Goal: Check status: Check status

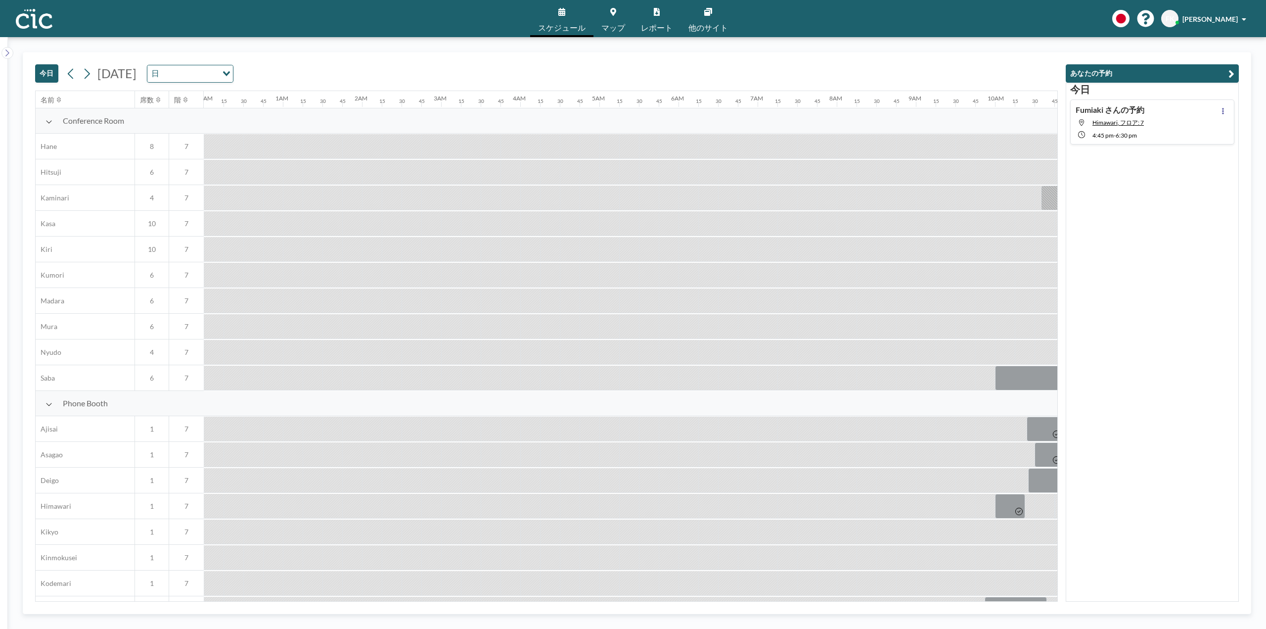
scroll to position [0, 970]
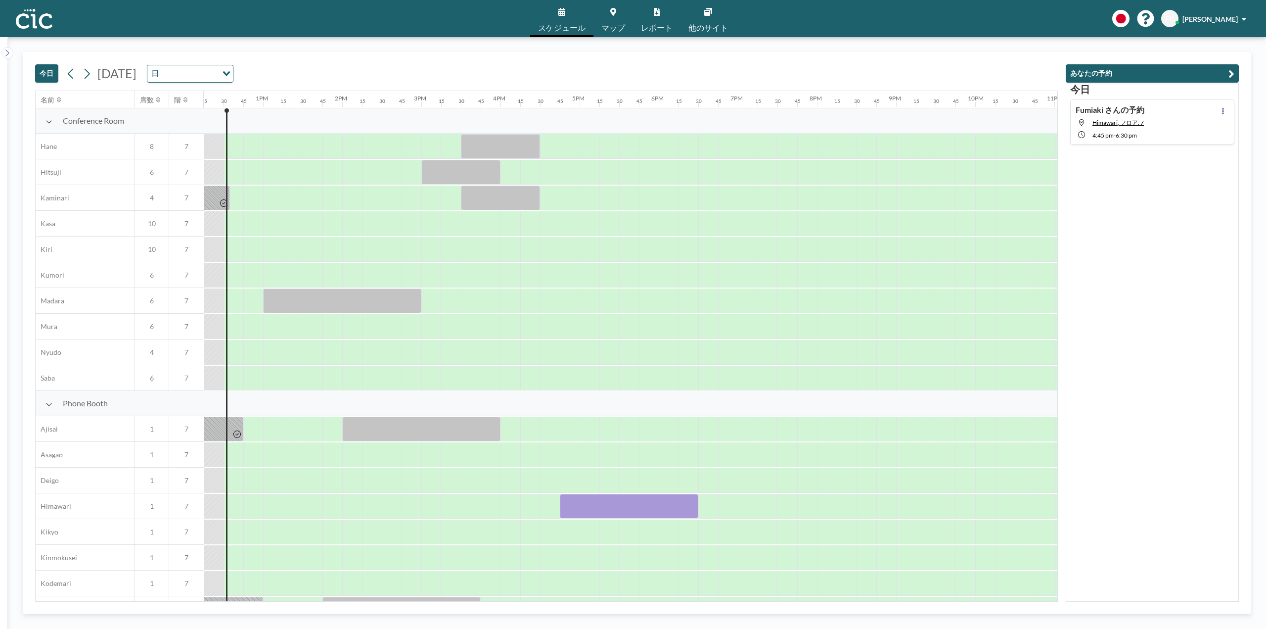
click at [137, 74] on span "[DATE]" at bounding box center [116, 73] width 39 height 15
click at [233, 70] on div "Loading..." at bounding box center [225, 72] width 15 height 15
click at [249, 105] on li "週" at bounding box center [275, 105] width 85 height 14
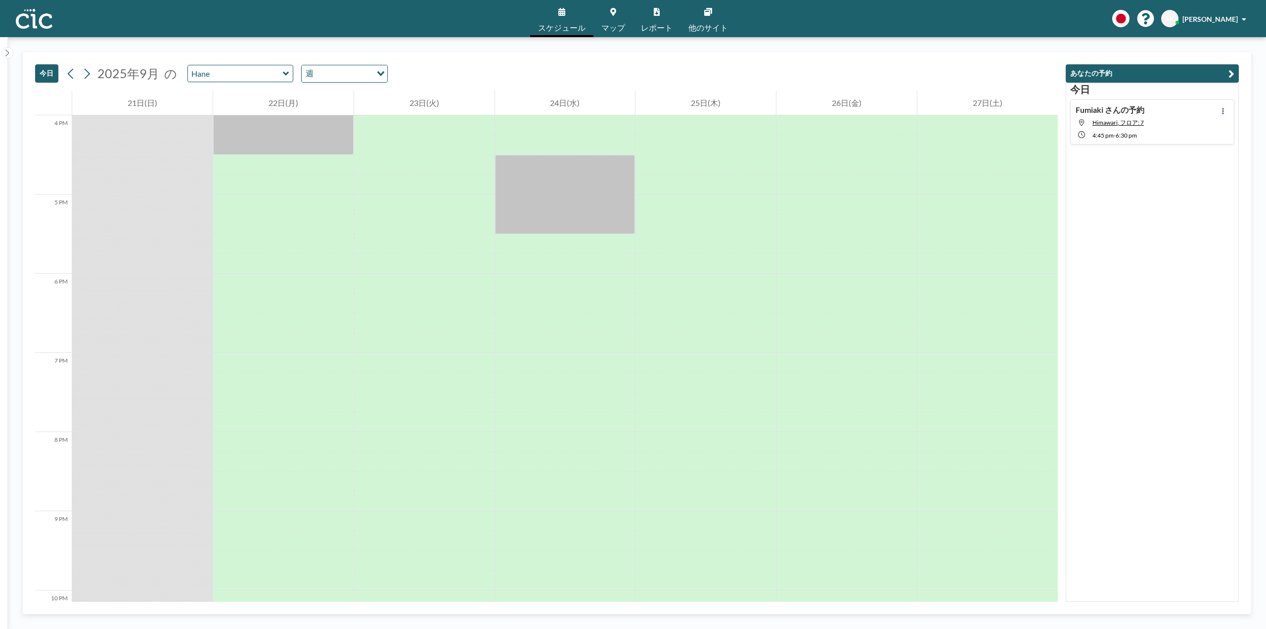
scroll to position [871, 0]
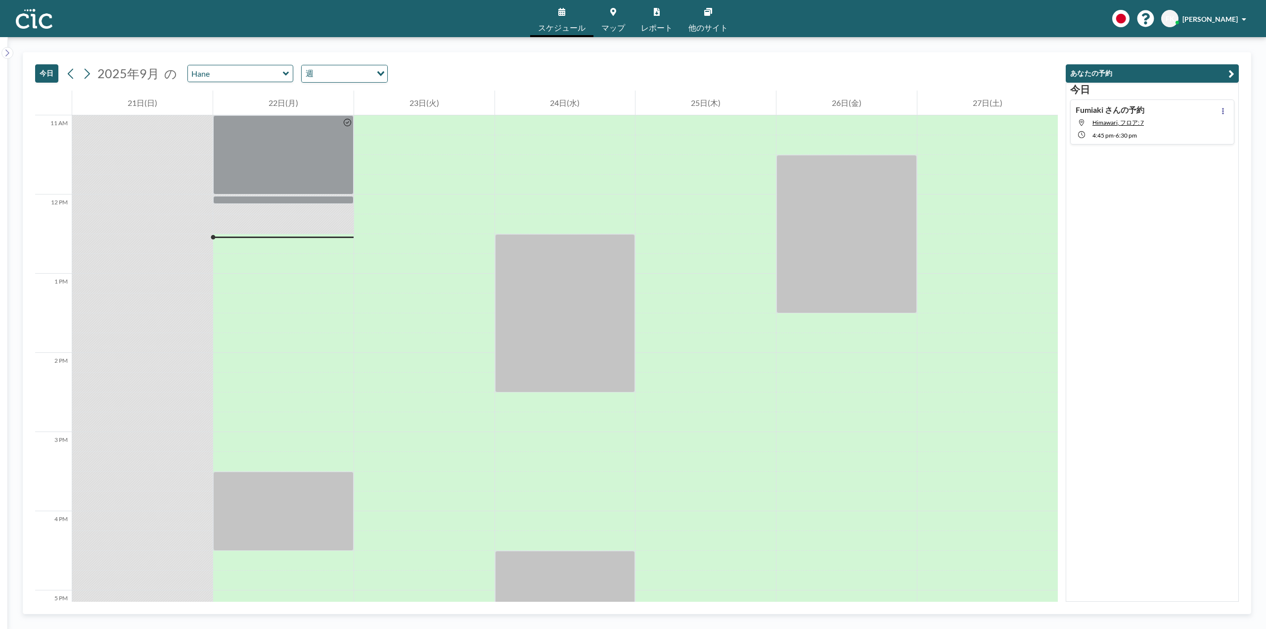
click at [377, 72] on icon "Search for option" at bounding box center [380, 73] width 7 height 5
click at [339, 88] on li "日" at bounding box center [340, 91] width 85 height 14
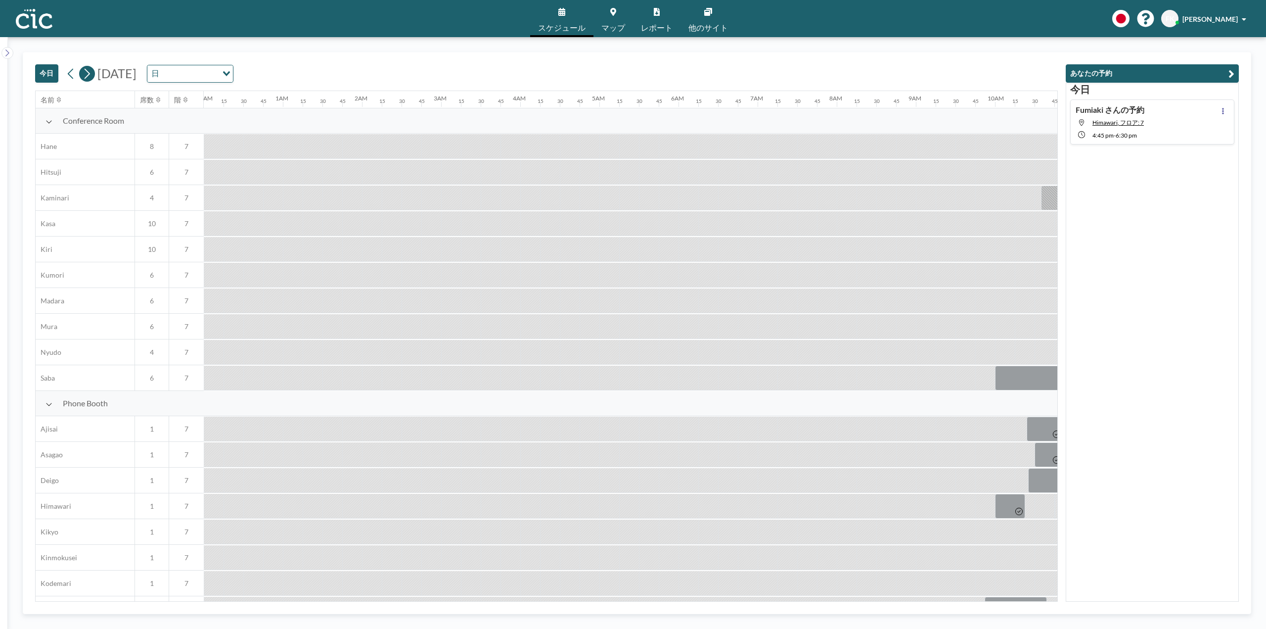
scroll to position [0, 970]
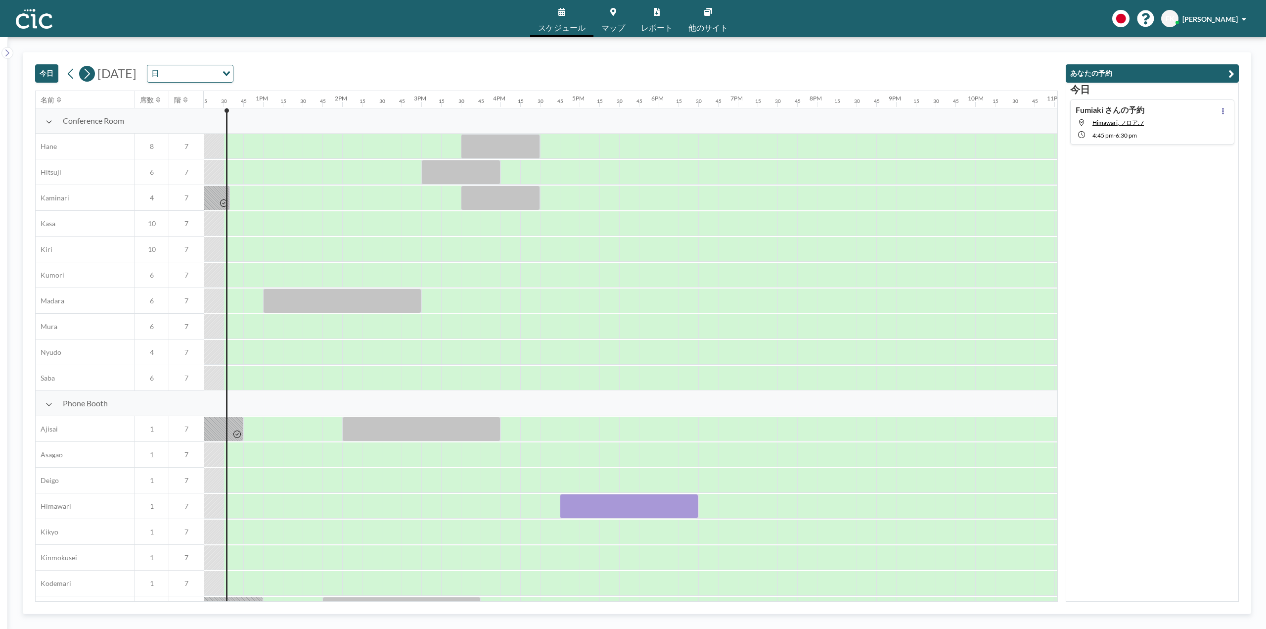
click at [89, 75] on icon at bounding box center [86, 73] width 9 height 15
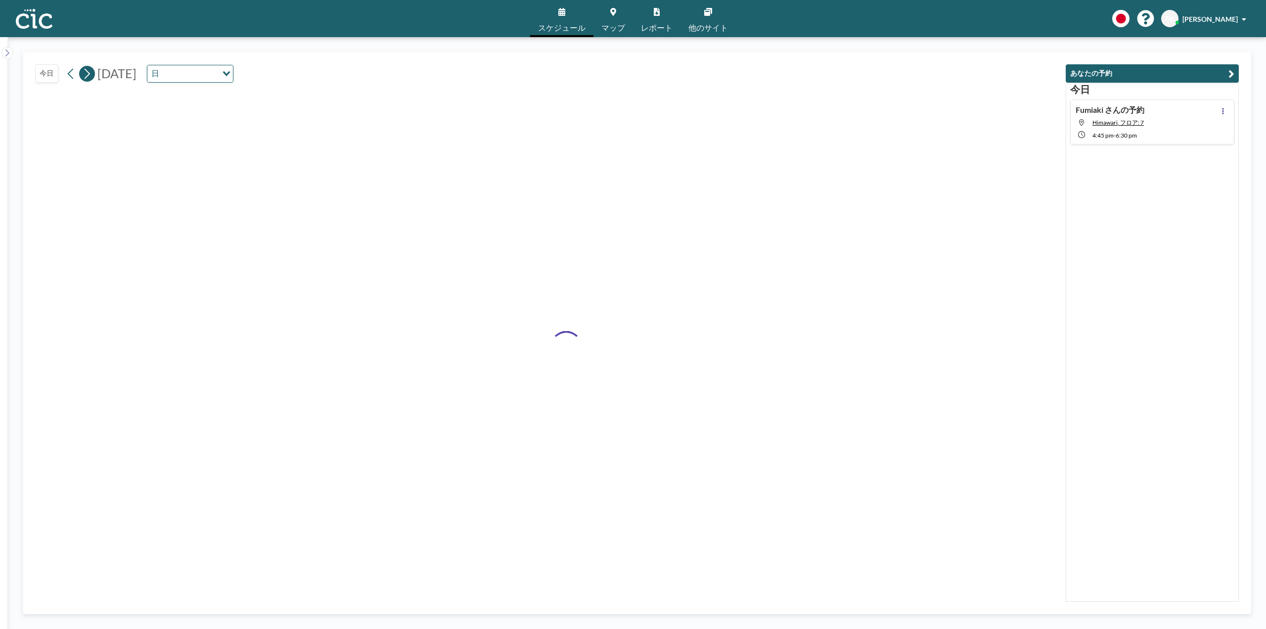
click at [89, 75] on icon at bounding box center [86, 73] width 9 height 15
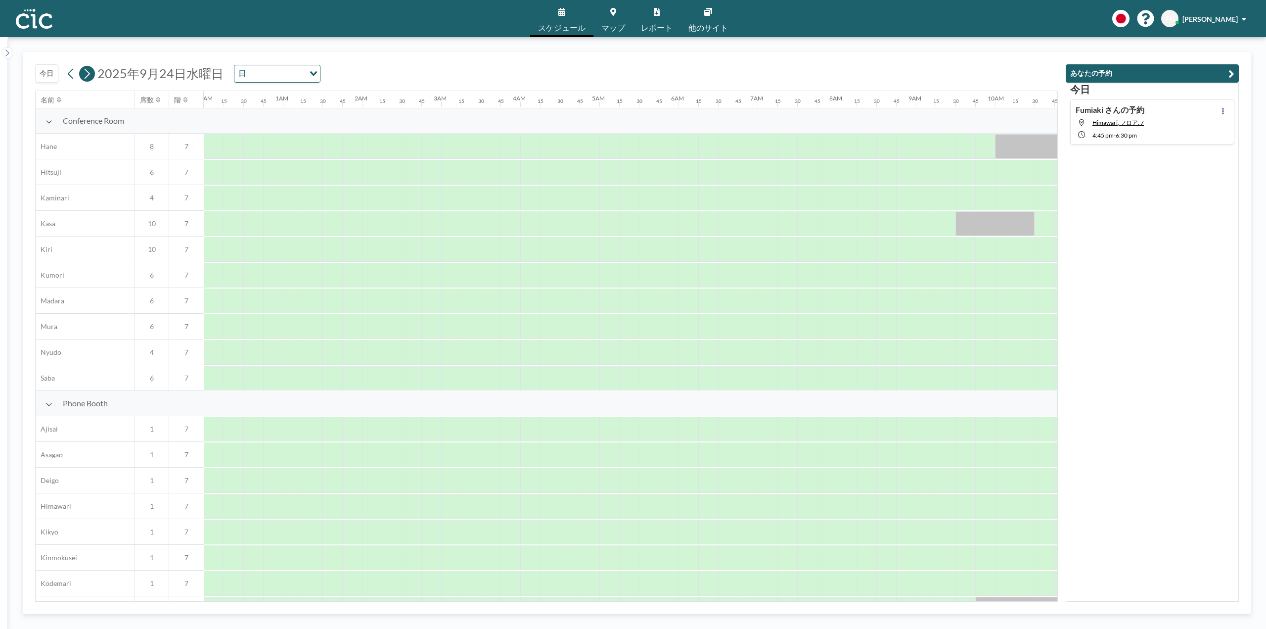
click at [89, 75] on icon at bounding box center [86, 73] width 9 height 15
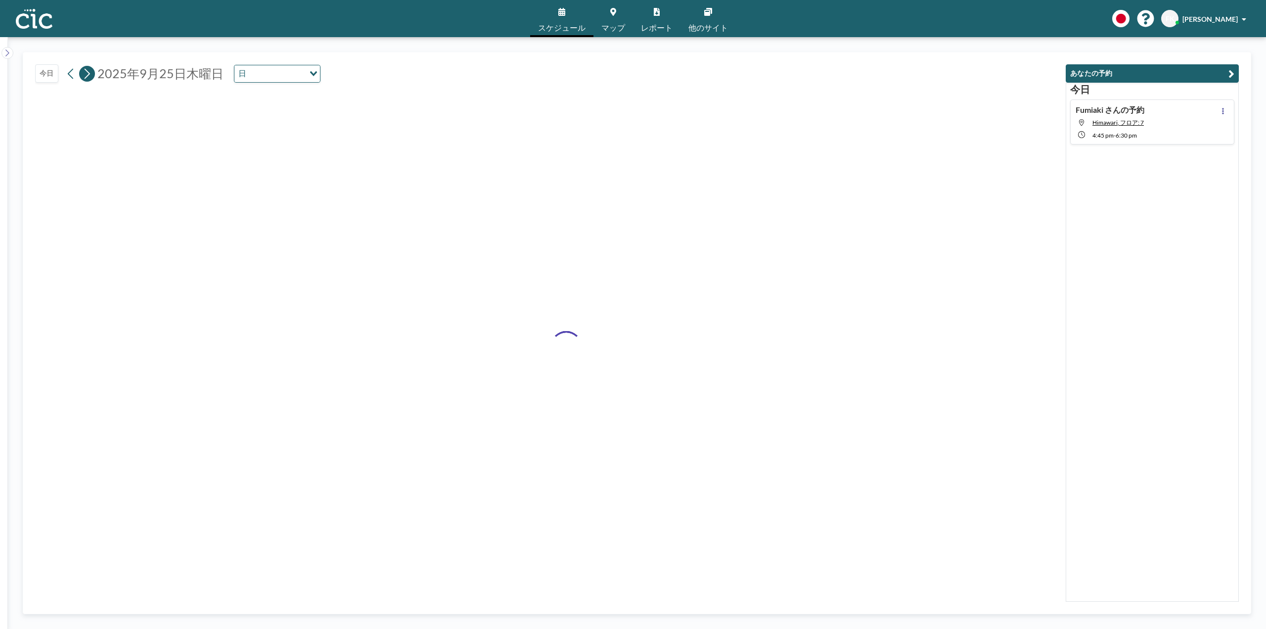
click at [89, 75] on icon at bounding box center [86, 73] width 9 height 15
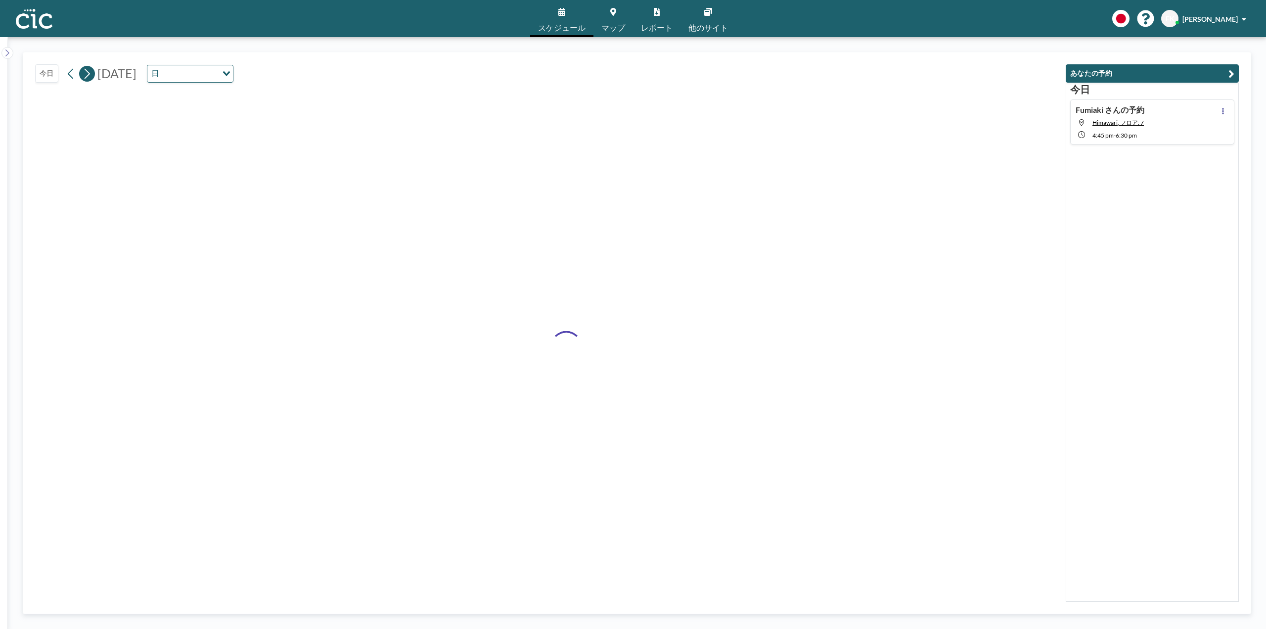
click at [89, 75] on icon at bounding box center [86, 73] width 9 height 15
click at [566, 10] on link "スケジュール" at bounding box center [561, 18] width 63 height 37
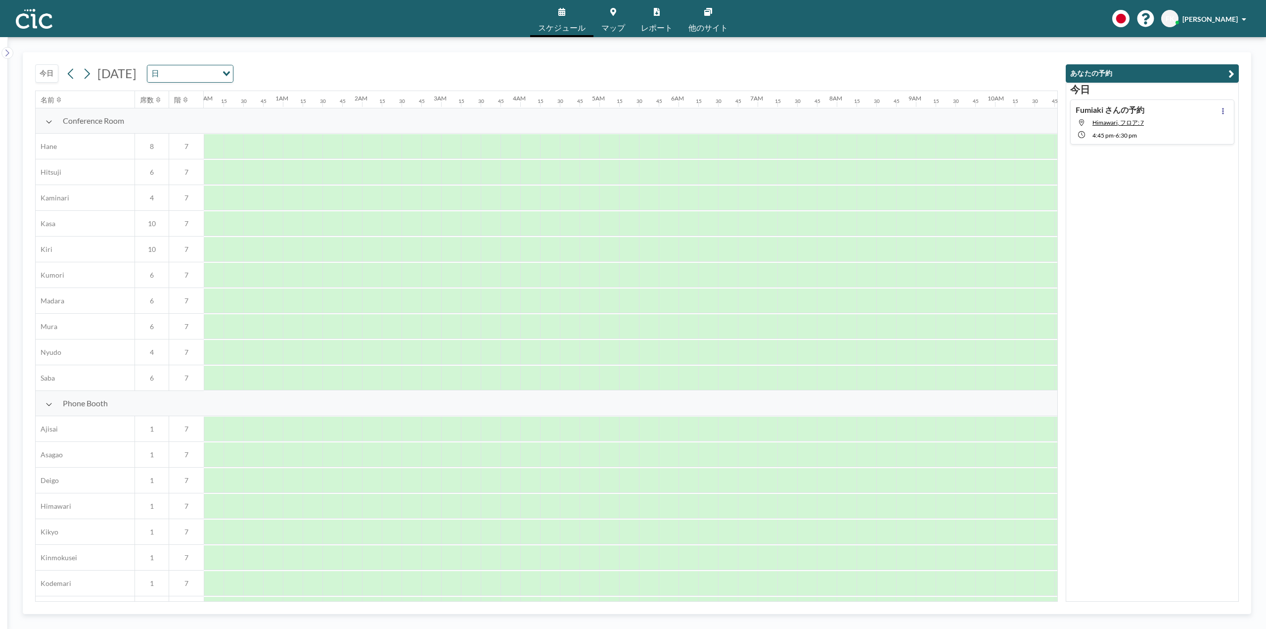
scroll to position [0, 613]
click at [562, 15] on icon at bounding box center [561, 12] width 7 height 8
click at [86, 76] on icon at bounding box center [86, 73] width 9 height 15
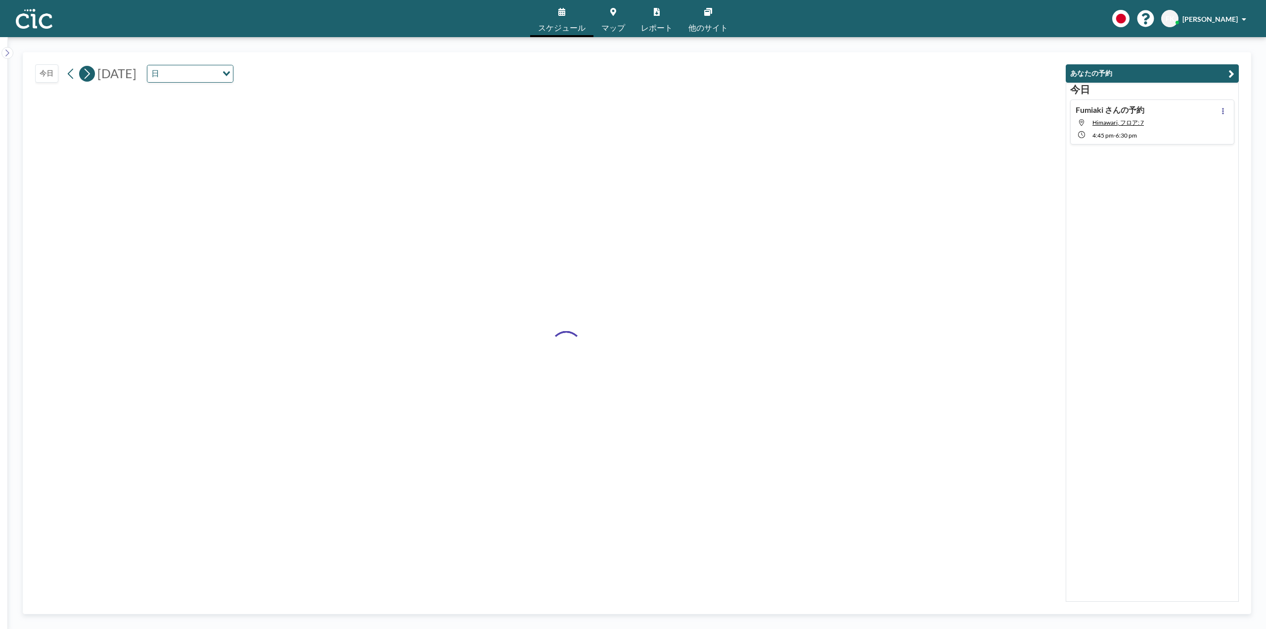
click at [86, 76] on icon at bounding box center [86, 73] width 9 height 15
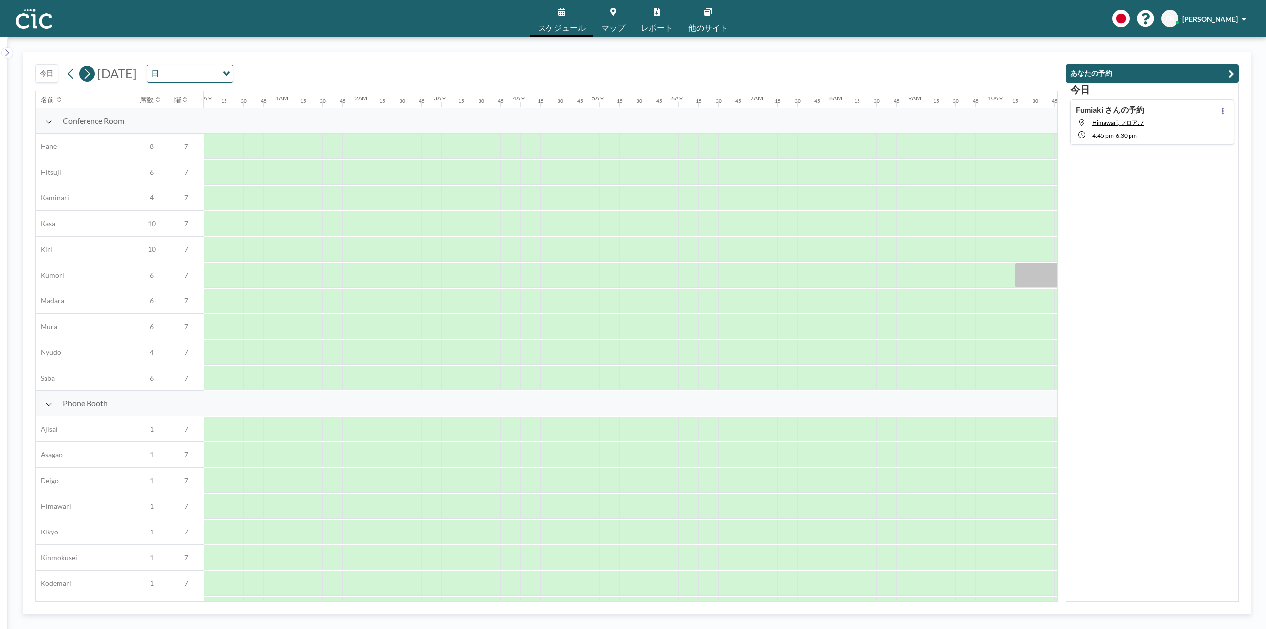
click at [86, 76] on icon at bounding box center [86, 73] width 9 height 15
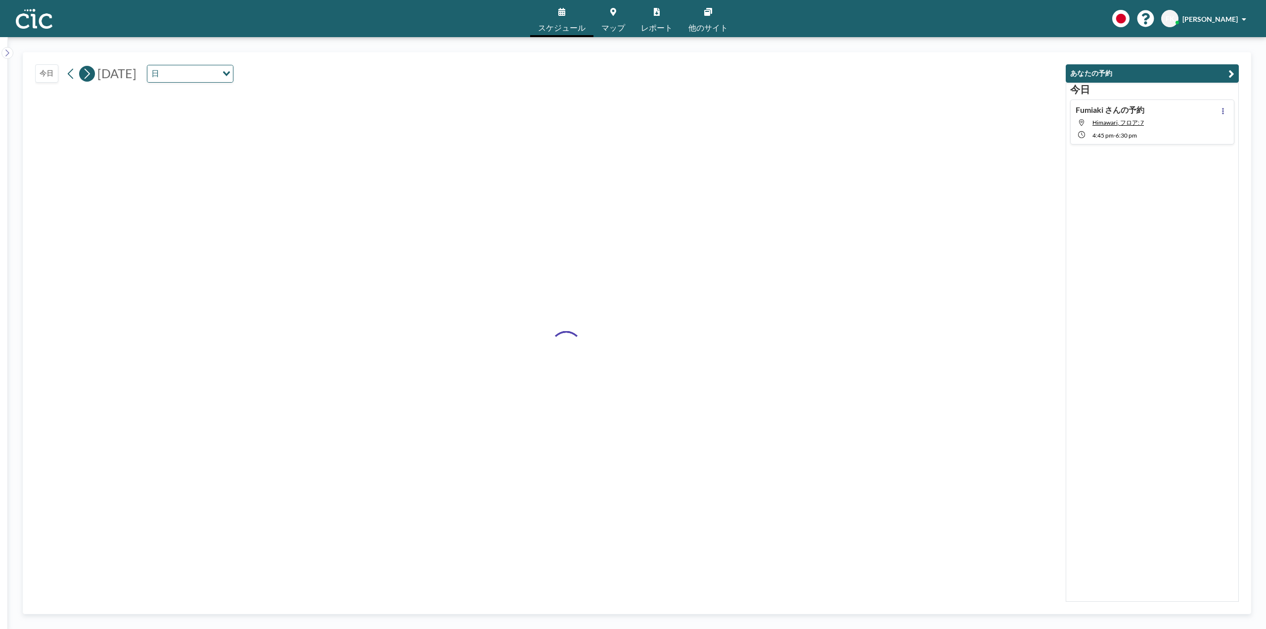
click at [86, 76] on icon at bounding box center [86, 73] width 9 height 15
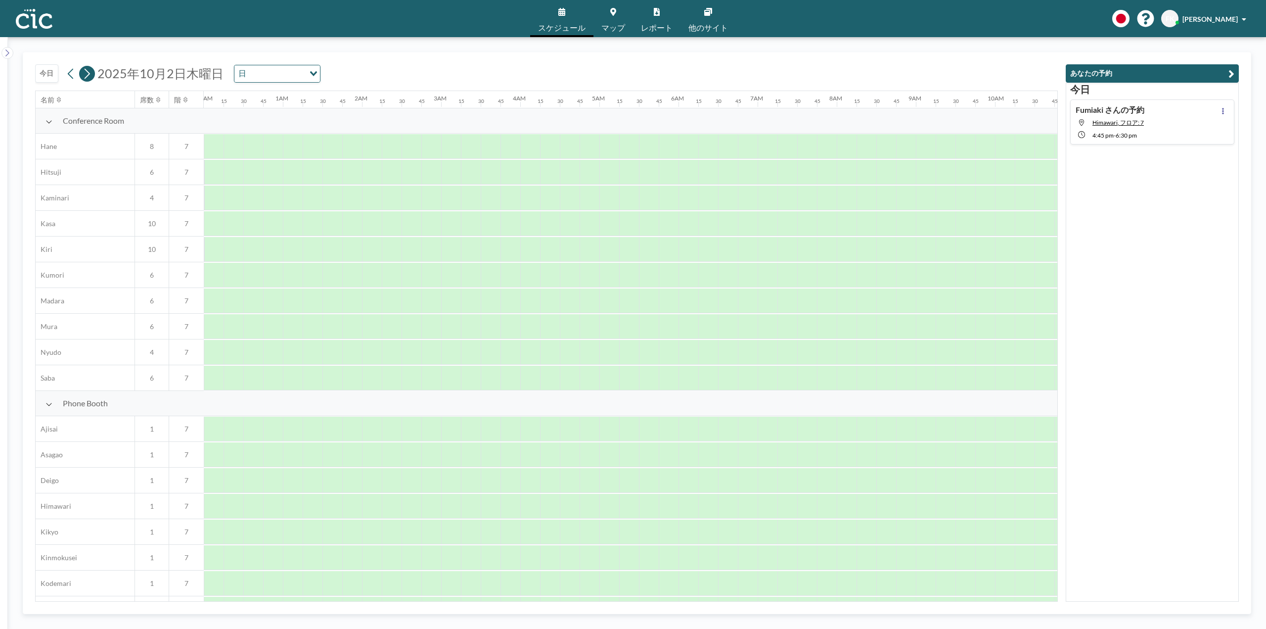
click at [86, 76] on icon at bounding box center [86, 73] width 9 height 15
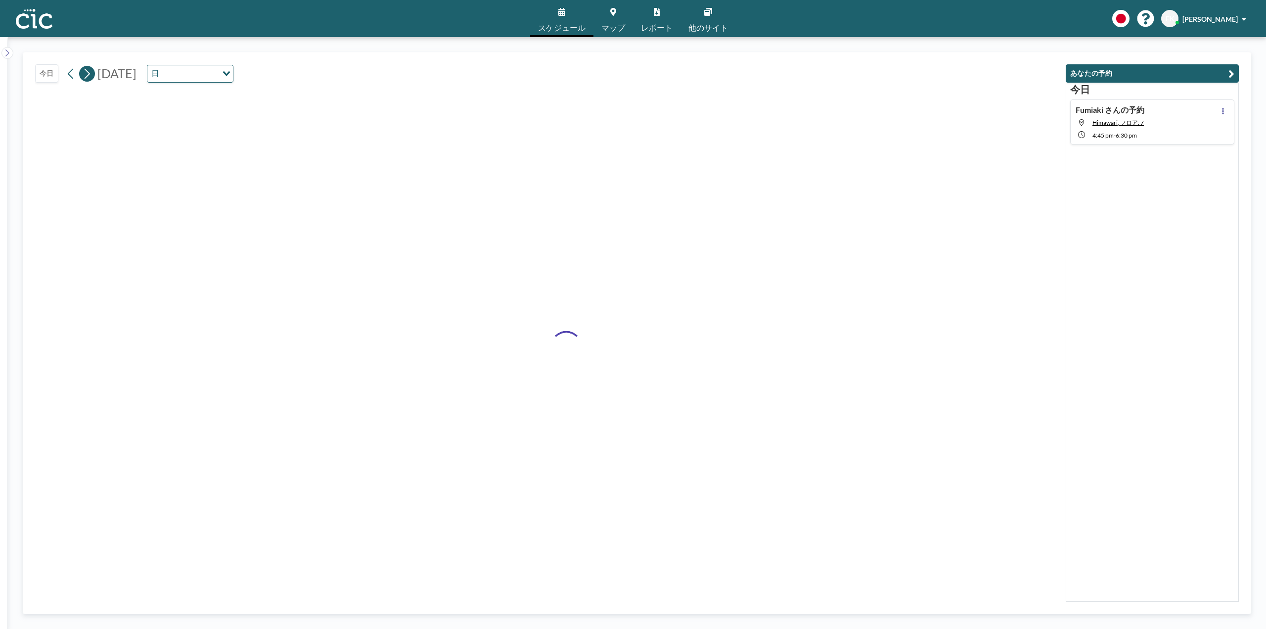
click at [86, 76] on icon at bounding box center [86, 73] width 9 height 15
